Goal: Transaction & Acquisition: Obtain resource

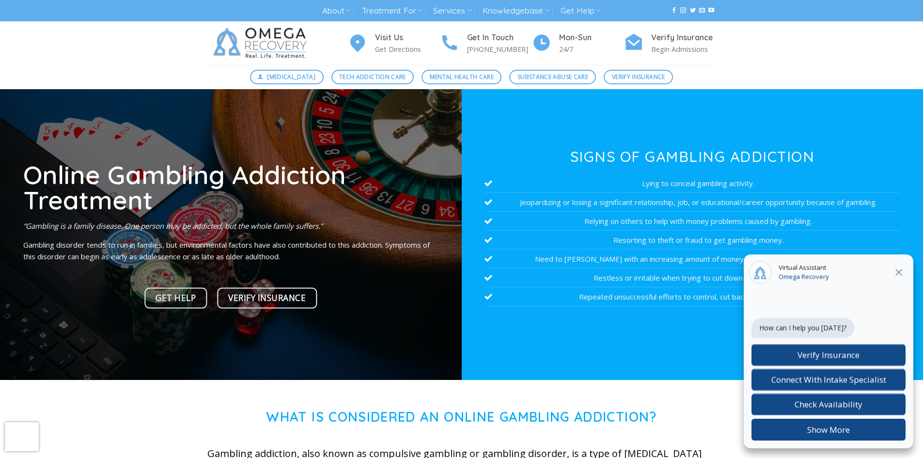
click at [899, 273] on icon at bounding box center [899, 272] width 7 height 7
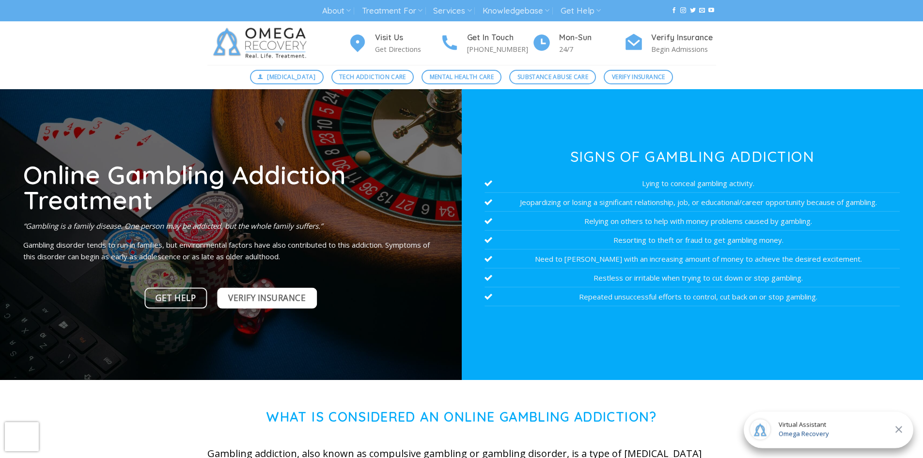
click at [256, 297] on span "Verify Insurance" at bounding box center [267, 298] width 78 height 14
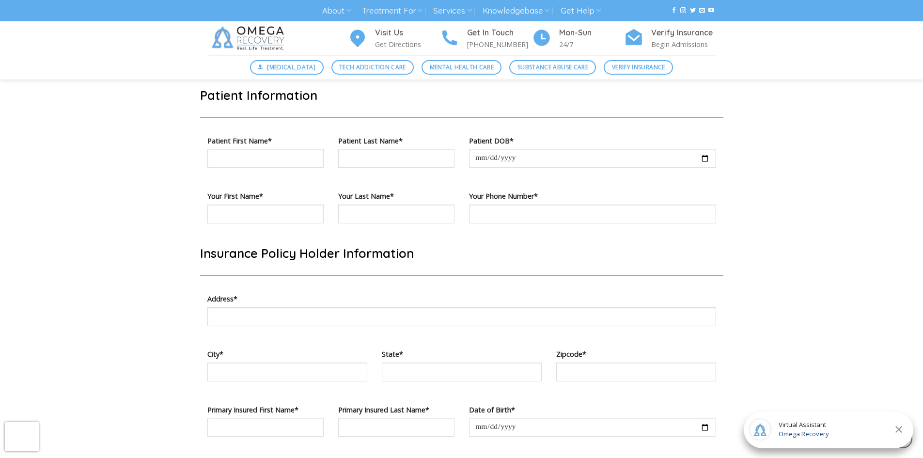
scroll to position [485, 0]
